Goal: Contribute content: Add original content to the website for others to see

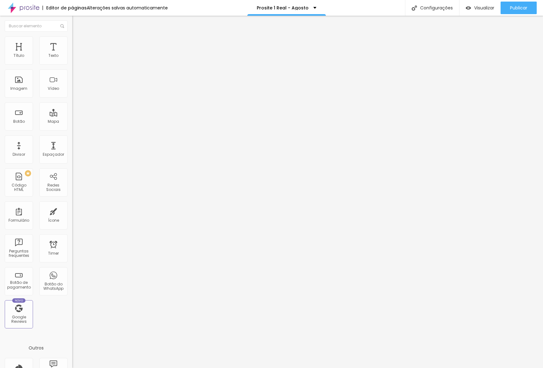
click at [76, 59] on input "[DATE] 23:45" at bounding box center [90, 56] width 29 height 6
click at [56, 82] on span "Next Month" at bounding box center [56, 82] width 0 height 7
click at [11, 138] on div "31" at bounding box center [10, 134] width 6 height 6
type input "[DATE] 23:45"
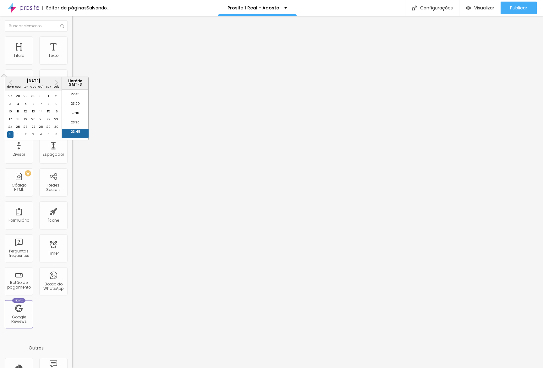
click at [79, 134] on li "23:45" at bounding box center [75, 133] width 27 height 9
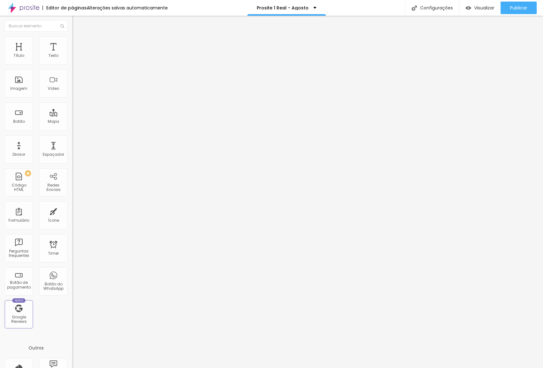
click at [72, 39] on li "Estilo" at bounding box center [108, 39] width 72 height 6
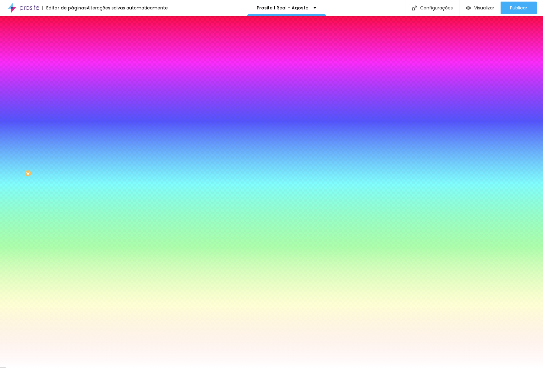
click at [72, 43] on li "Avançado" at bounding box center [108, 46] width 72 height 6
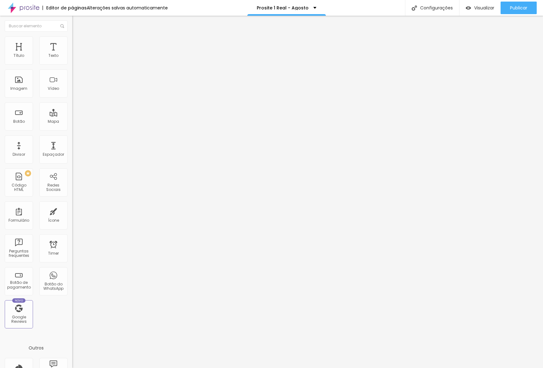
click at [78, 43] on span "Estilo" at bounding box center [83, 40] width 10 height 5
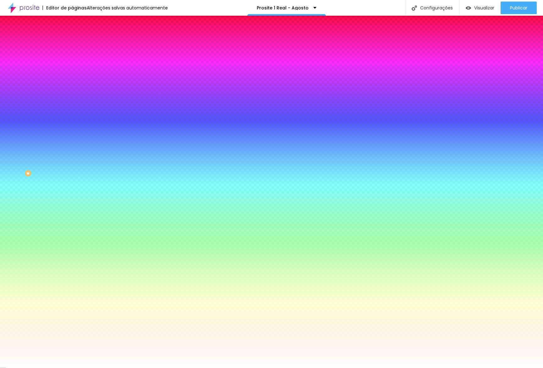
click at [72, 36] on li "Conteúdo" at bounding box center [108, 33] width 72 height 6
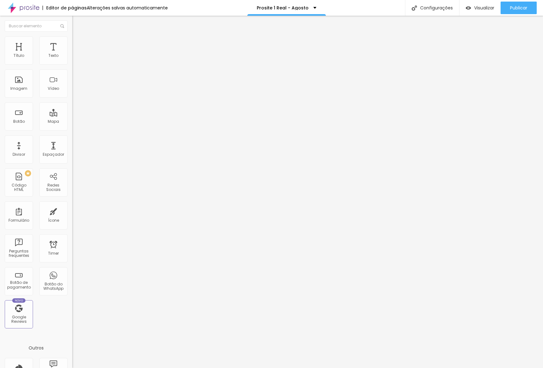
click at [76, 59] on input "[DATE] 23:45" at bounding box center [90, 56] width 29 height 6
click at [72, 133] on li "23:45" at bounding box center [75, 133] width 27 height 9
click at [76, 59] on input "[DATE] 23:45" at bounding box center [90, 56] width 29 height 6
click at [56, 83] on span "Next Month" at bounding box center [56, 82] width 0 height 7
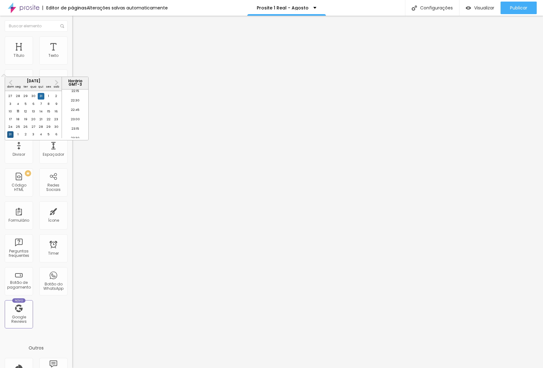
click at [12, 138] on div "31" at bounding box center [10, 134] width 6 height 6
type input "[DATE] 23:45"
click at [72, 134] on li "23:45" at bounding box center [75, 133] width 27 height 9
click at [72, 128] on input "[URL][DOMAIN_NAME]" at bounding box center [109, 126] width 75 height 6
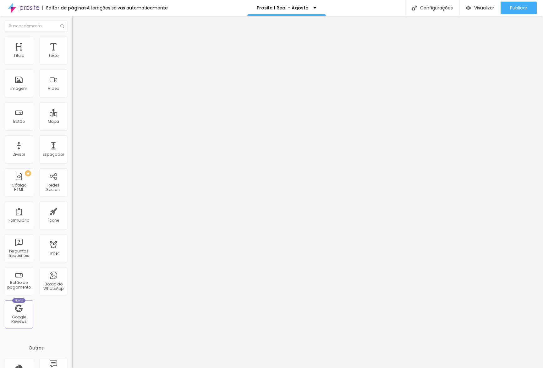
click at [72, 128] on input "[URL][DOMAIN_NAME]" at bounding box center [109, 126] width 75 height 6
paste input "[URL][DOMAIN_NAME]"
type input "[URL][DOMAIN_NAME]"
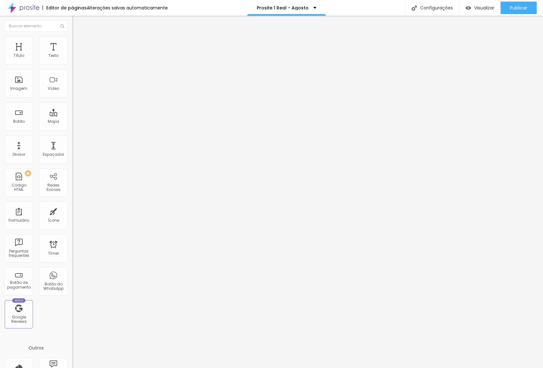
scroll to position [0, 0]
click at [72, 67] on span "Editar perguntas" at bounding box center [90, 63] width 36 height 5
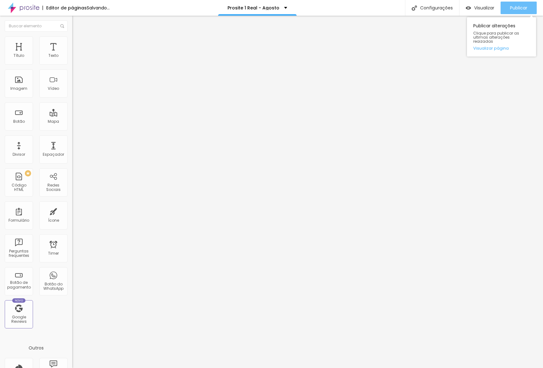
click at [514, 5] on span "Publicar" at bounding box center [518, 7] width 17 height 5
click at [514, 7] on span "Publicar" at bounding box center [518, 7] width 17 height 5
click at [486, 46] on link "Visualizar página" at bounding box center [501, 48] width 57 height 4
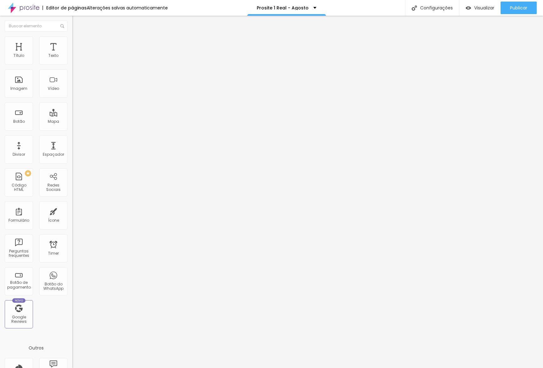
click at [72, 49] on li "Avançado" at bounding box center [108, 46] width 72 height 6
click at [72, 278] on div at bounding box center [108, 278] width 72 height 0
drag, startPoint x: 62, startPoint y: 153, endPoint x: 64, endPoint y: 141, distance: 12.3
click at [72, 274] on div at bounding box center [108, 274] width 72 height 0
click at [72, 270] on div at bounding box center [108, 270] width 72 height 0
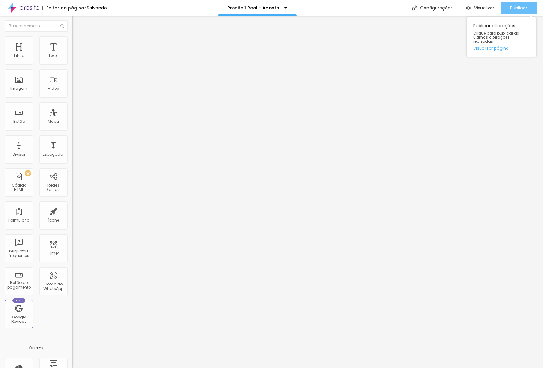
click at [535, 13] on button "Publicar" at bounding box center [518, 8] width 36 height 13
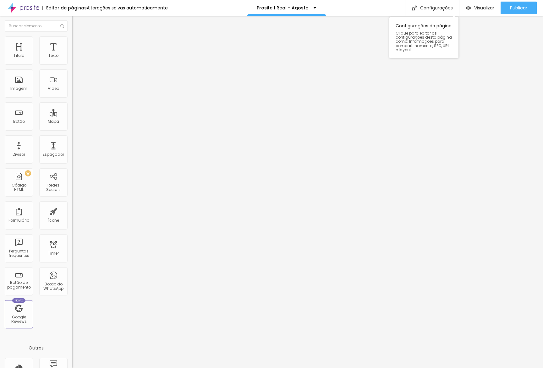
click at [424, 15] on div "Configurações da página Clique para editar as configurações desta página como: …" at bounding box center [423, 36] width 69 height 44
click at [427, 12] on div "Configurações" at bounding box center [432, 8] width 54 height 16
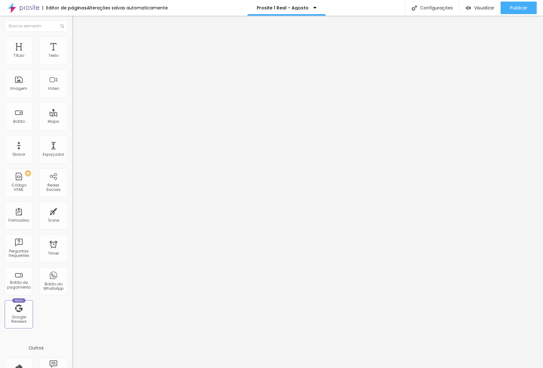
drag, startPoint x: 177, startPoint y: 109, endPoint x: 177, endPoint y: 105, distance: 4.1
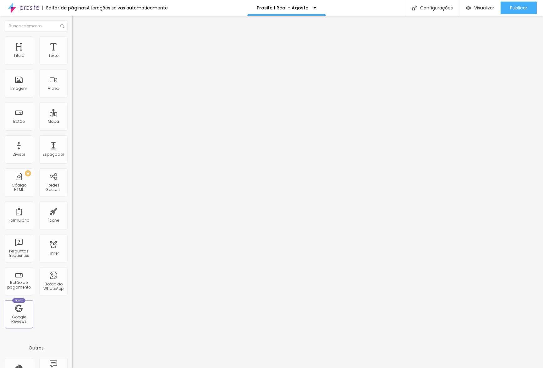
drag, startPoint x: 295, startPoint y: 216, endPoint x: 298, endPoint y: 216, distance: 3.2
type input "O melhor site para fotógrafos por R$ 1 no primeiro mês"
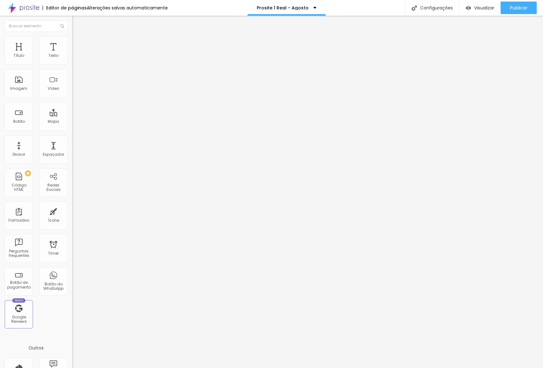
type input "O melhor site para fotógrafos por R$ 1 no primeiro mês"
click at [387, 368] on div at bounding box center [271, 375] width 543 height 6
click at [513, 7] on span "Publicar" at bounding box center [518, 7] width 17 height 5
click at [501, 46] on link "Visualizar página" at bounding box center [501, 48] width 57 height 4
